Goal: Information Seeking & Learning: Learn about a topic

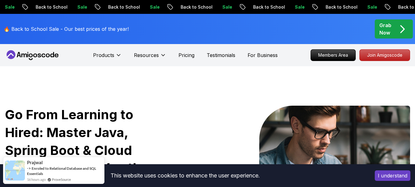
click at [402, 173] on button "I understand" at bounding box center [393, 175] width 36 height 10
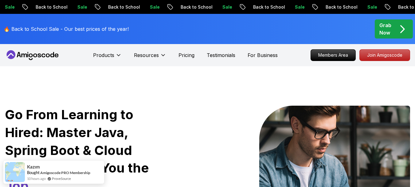
click at [384, 53] on p "Join Amigoscode" at bounding box center [385, 55] width 48 height 10
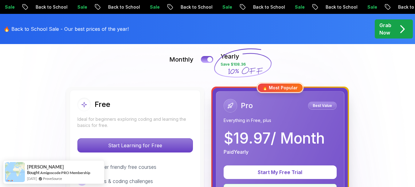
scroll to position [154, 0]
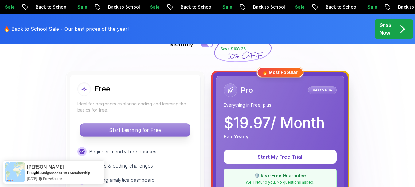
click at [140, 132] on p "Start Learning for Free" at bounding box center [135, 129] width 109 height 13
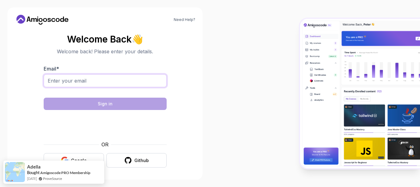
click at [89, 79] on input "Email *" at bounding box center [105, 80] width 123 height 13
type input "[EMAIL_ADDRESS][DOMAIN_NAME]"
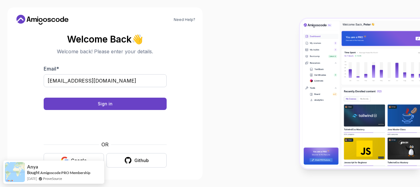
scroll to position [2, 0]
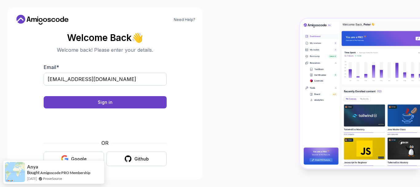
click at [85, 155] on button "Google" at bounding box center [74, 158] width 60 height 14
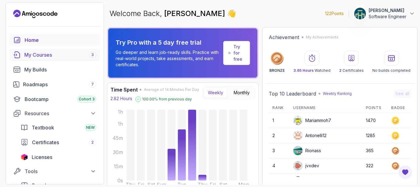
click at [67, 51] on div "My Courses 3" at bounding box center [60, 54] width 72 height 7
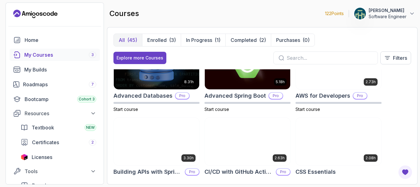
scroll to position [92, 0]
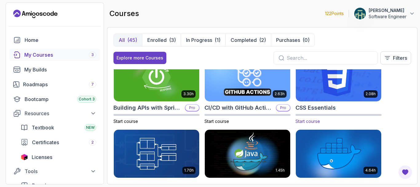
click at [343, 80] on img at bounding box center [339, 77] width 90 height 50
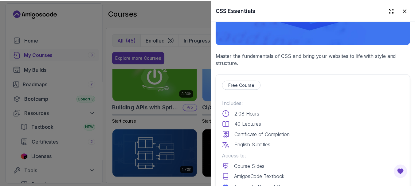
scroll to position [184, 0]
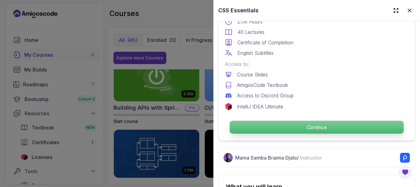
click at [283, 121] on p "Continue" at bounding box center [317, 126] width 174 height 13
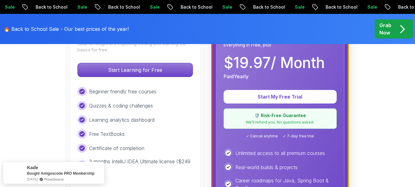
scroll to position [184, 0]
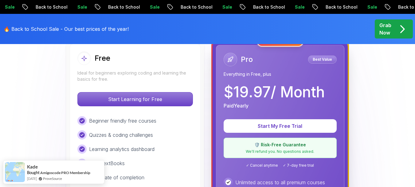
click at [138, 65] on div "Free Ideal for beginners exploring coding and learning the basics for free." at bounding box center [135, 66] width 116 height 31
click at [160, 59] on div "Free" at bounding box center [135, 58] width 116 height 14
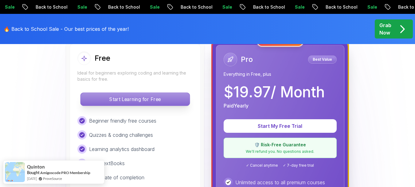
click at [154, 105] on p "Start Learning for Free" at bounding box center [135, 99] width 109 height 13
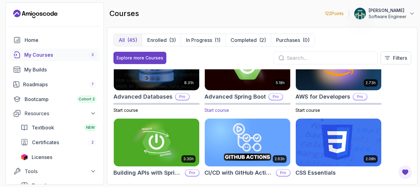
scroll to position [61, 0]
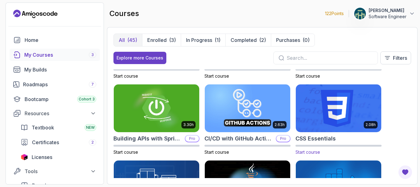
click at [346, 92] on img at bounding box center [339, 108] width 90 height 50
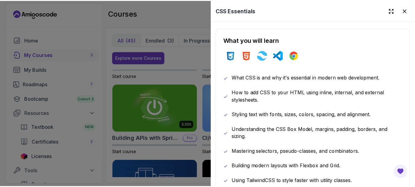
scroll to position [277, 0]
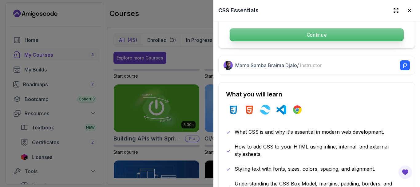
click at [317, 32] on p "Continue" at bounding box center [317, 34] width 174 height 13
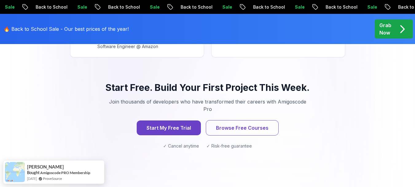
scroll to position [861, 0]
click at [161, 120] on button "Start My Free Trial" at bounding box center [168, 127] width 67 height 15
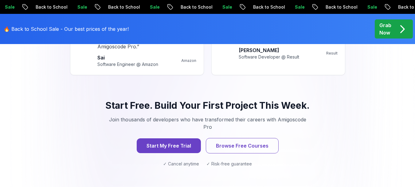
scroll to position [861, 0]
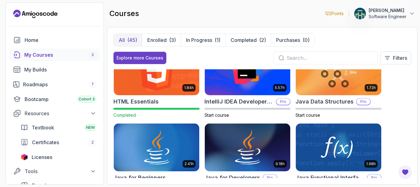
scroll to position [369, 0]
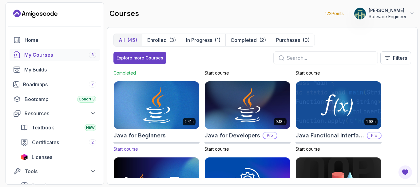
click at [129, 93] on img at bounding box center [157, 105] width 90 height 50
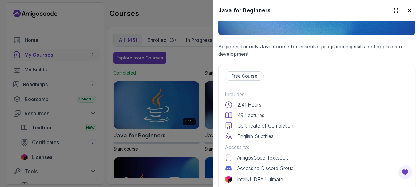
scroll to position [154, 0]
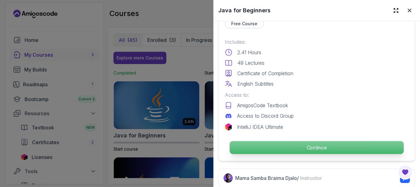
click at [310, 144] on p "Continue" at bounding box center [317, 147] width 174 height 13
